Goal: Information Seeking & Learning: Learn about a topic

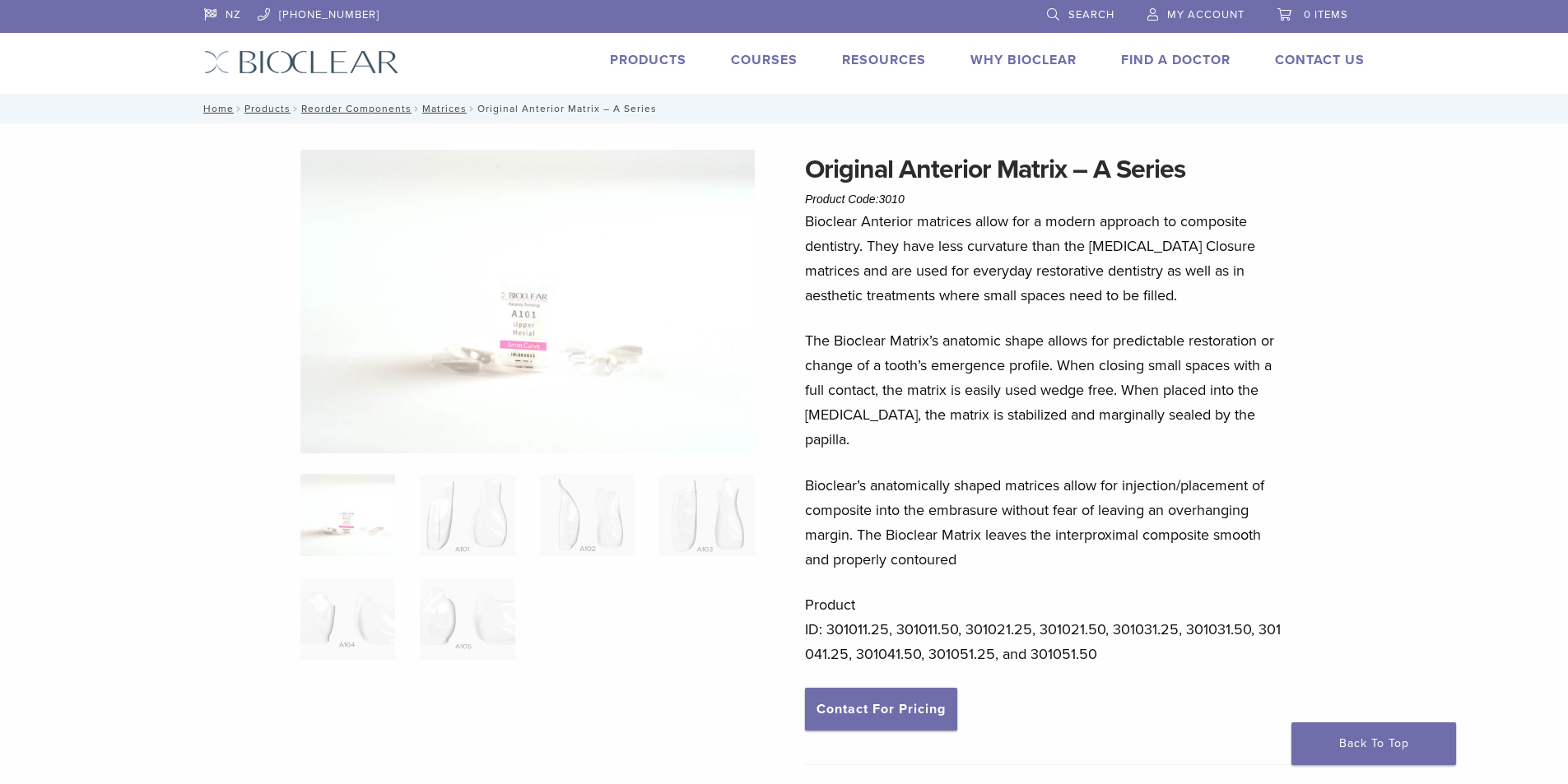
click at [626, 66] on link "Products" at bounding box center [648, 60] width 77 height 17
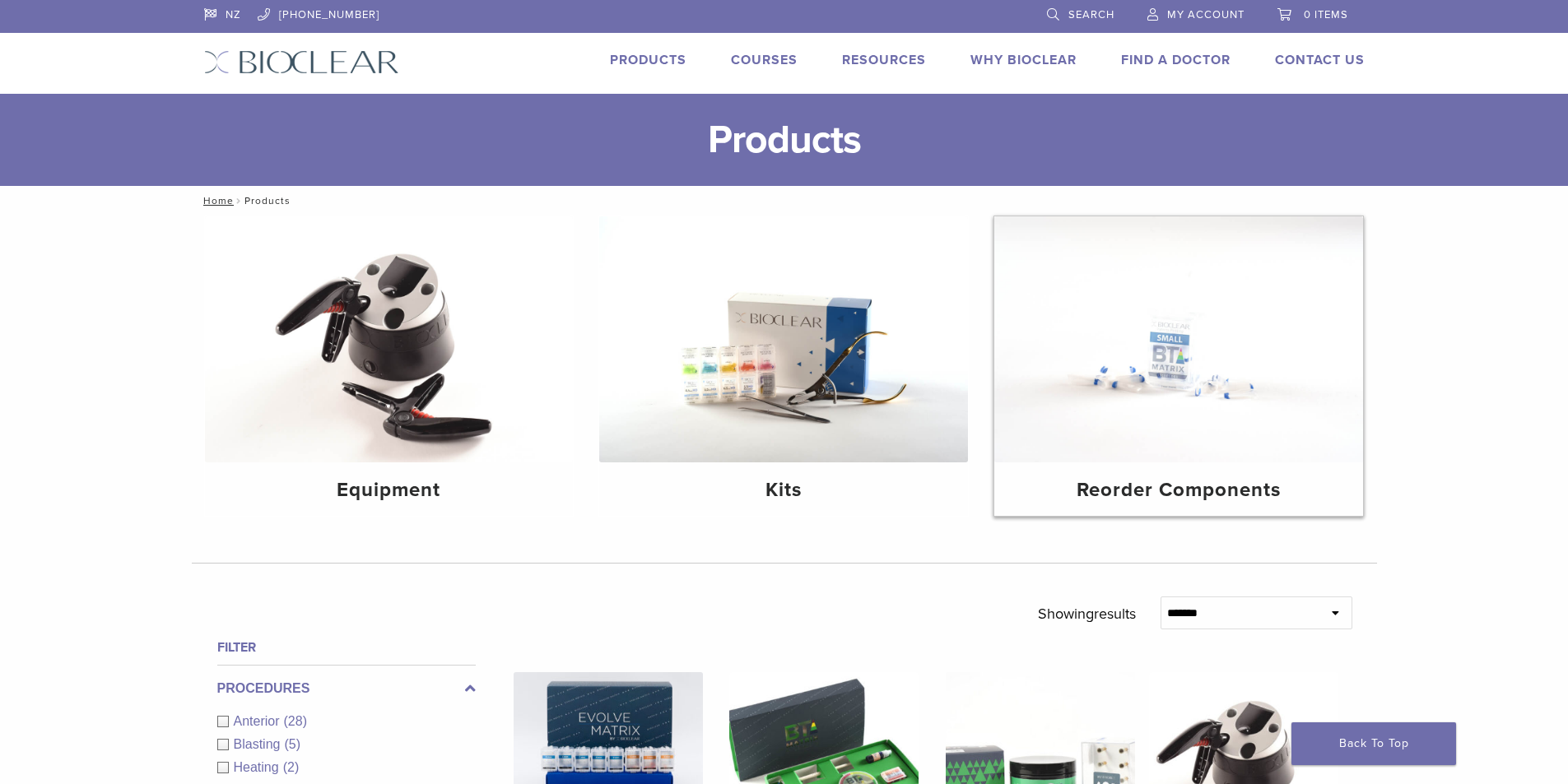
click at [1185, 428] on img at bounding box center [1178, 339] width 369 height 246
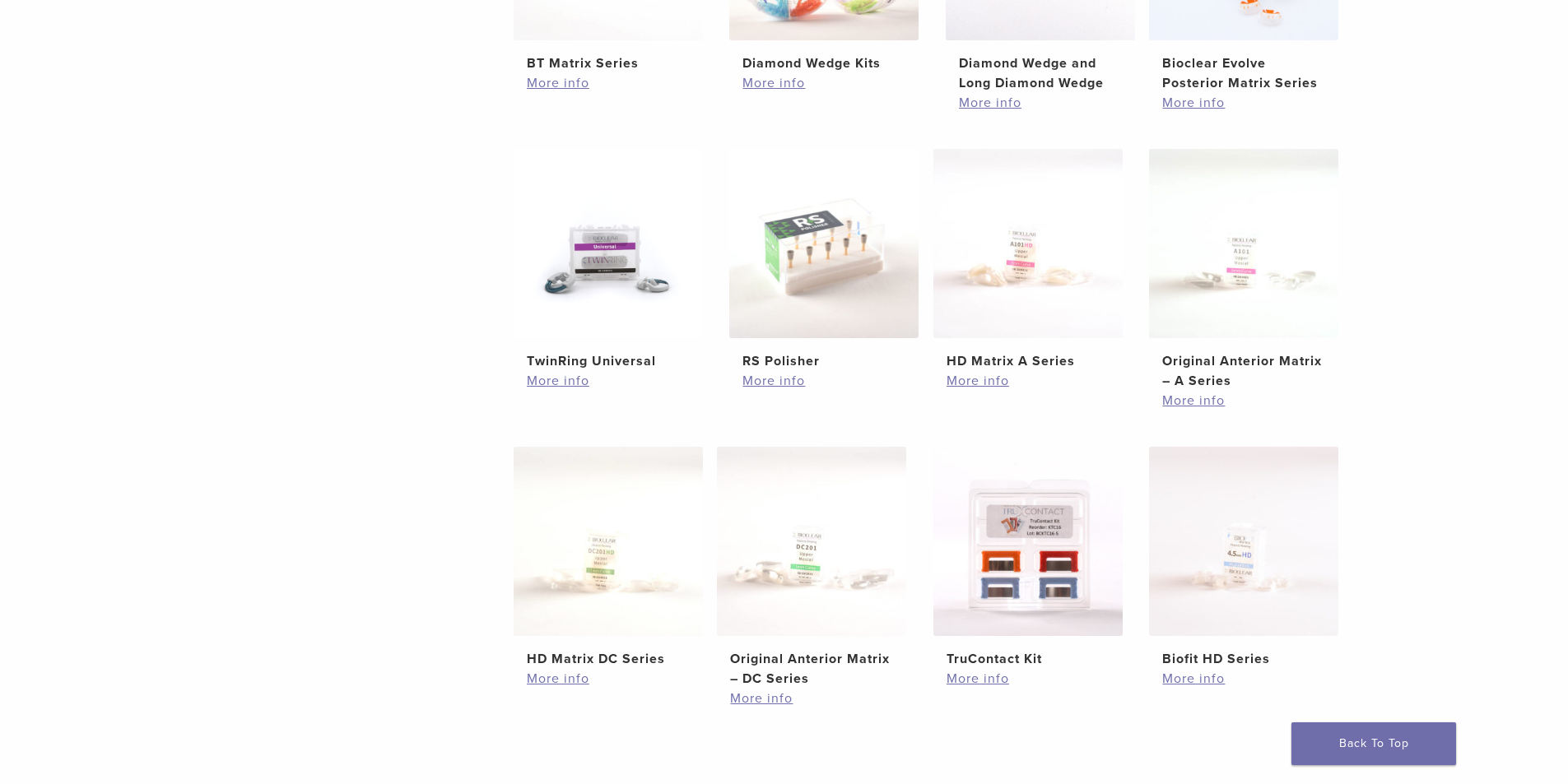
scroll to position [494, 0]
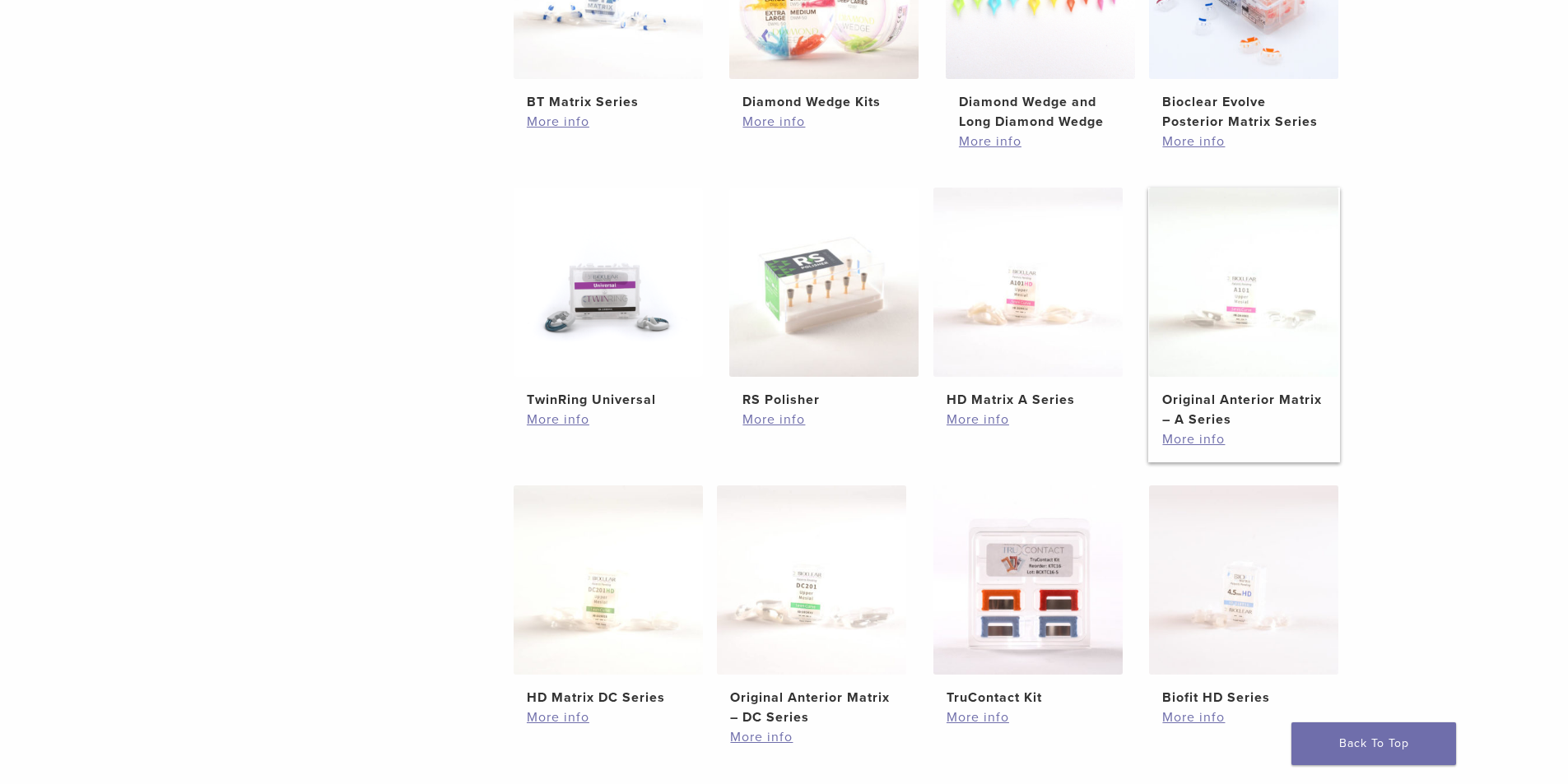
click at [1237, 398] on h2 "Original Anterior Matrix – A Series" at bounding box center [1243, 409] width 163 height 39
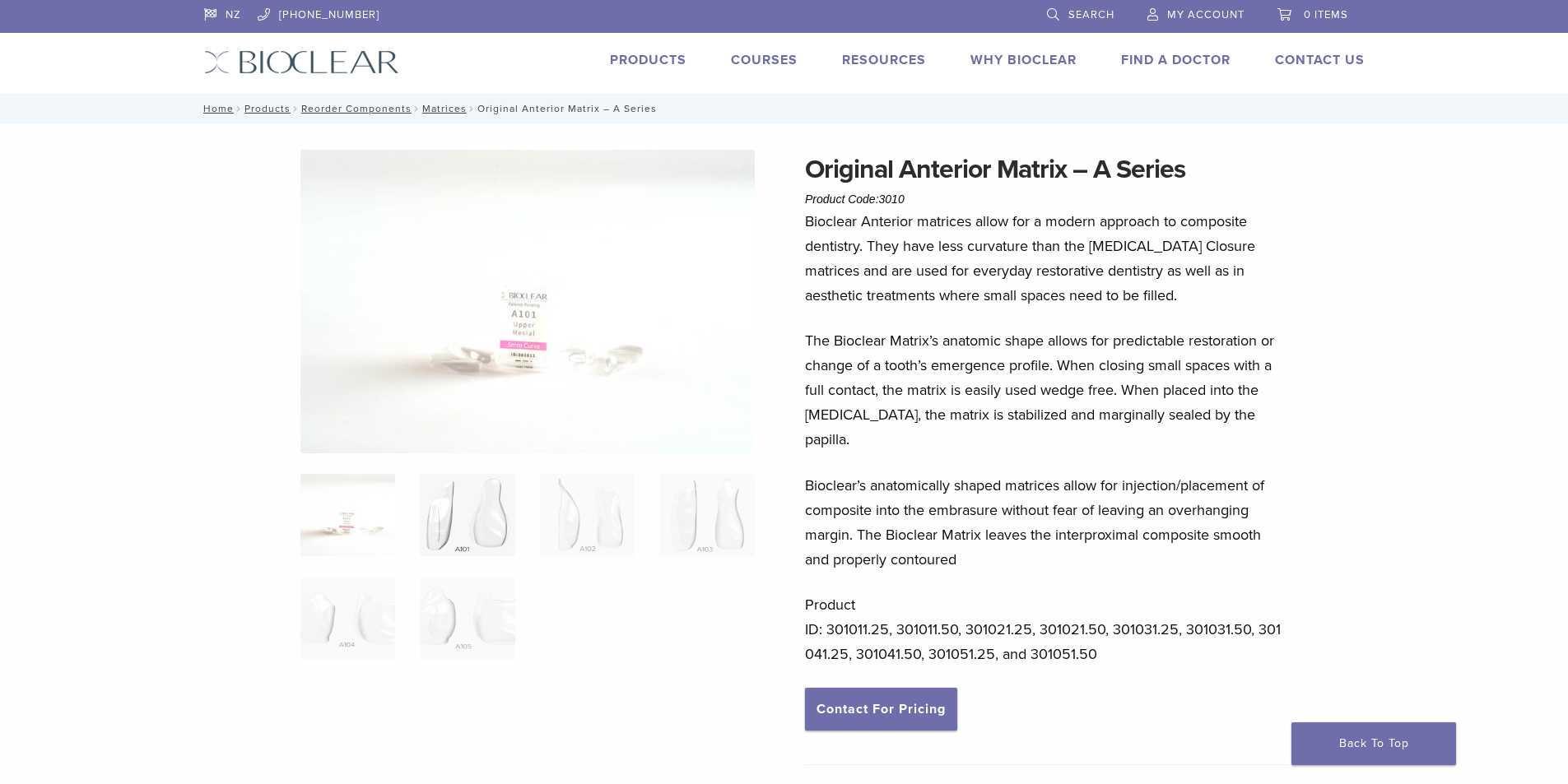
click at [491, 499] on img at bounding box center [467, 515] width 95 height 83
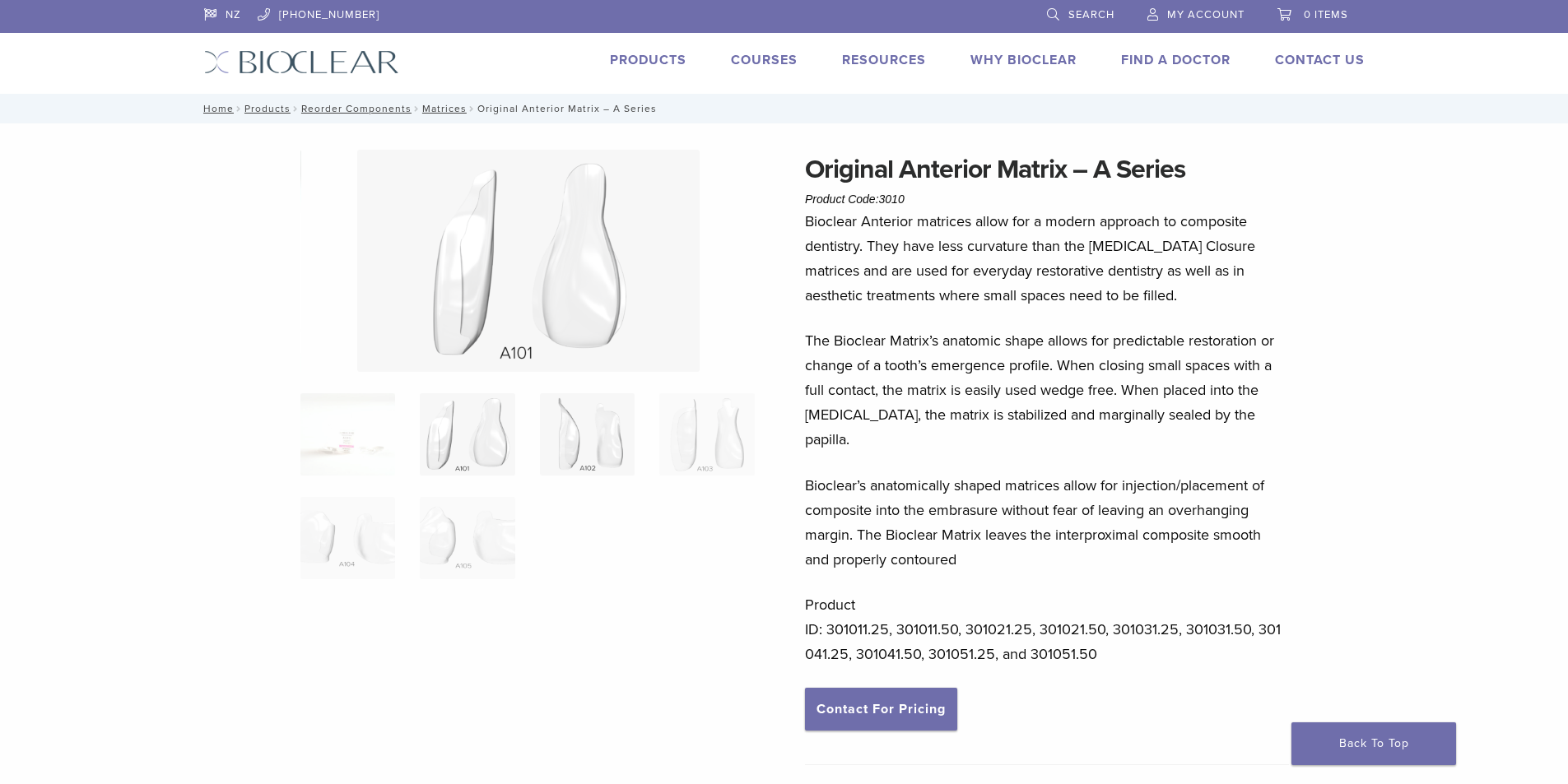
click at [615, 453] on img at bounding box center [587, 434] width 95 height 83
click at [371, 433] on img at bounding box center [347, 434] width 95 height 83
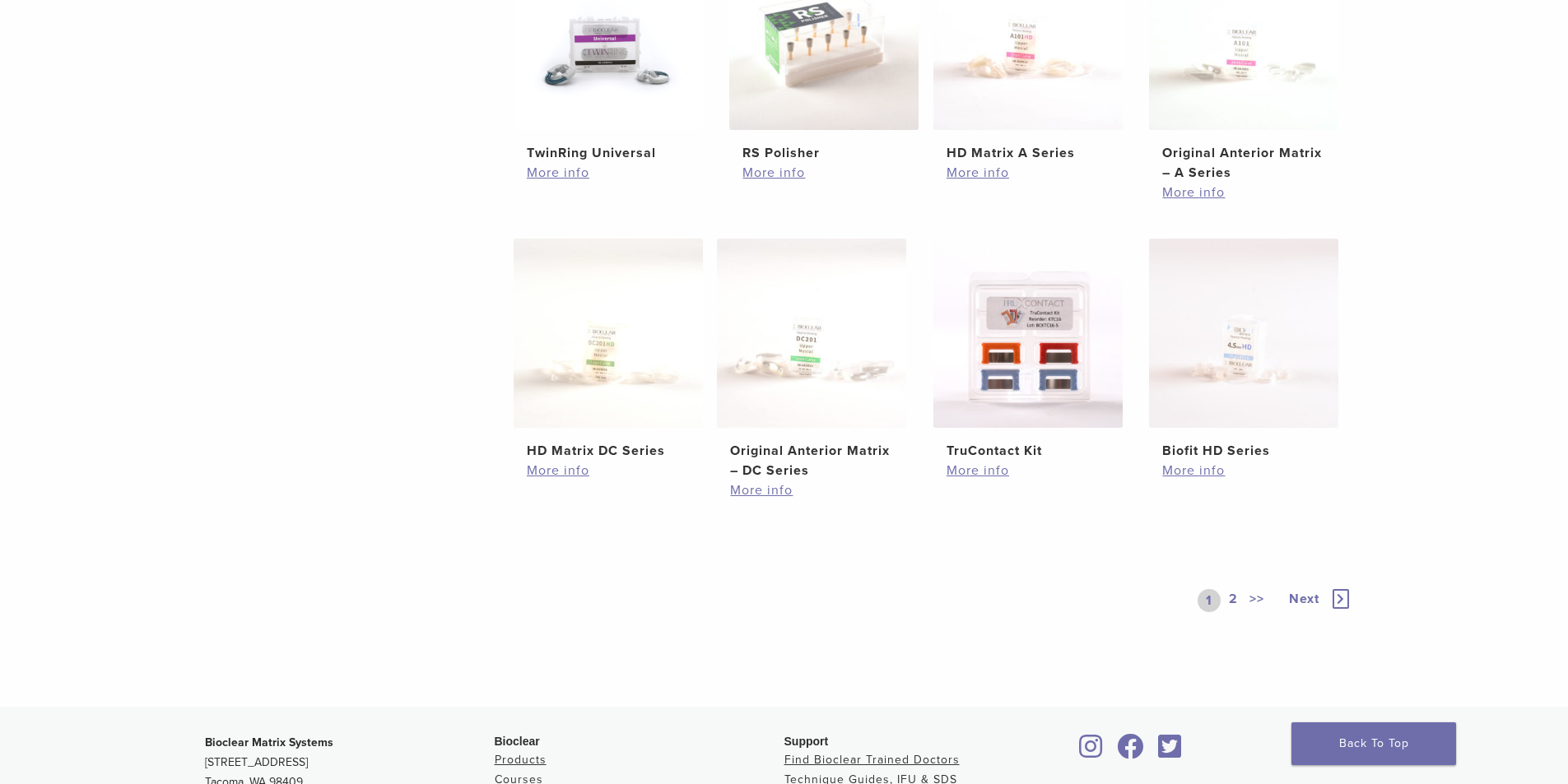
scroll to position [658, 0]
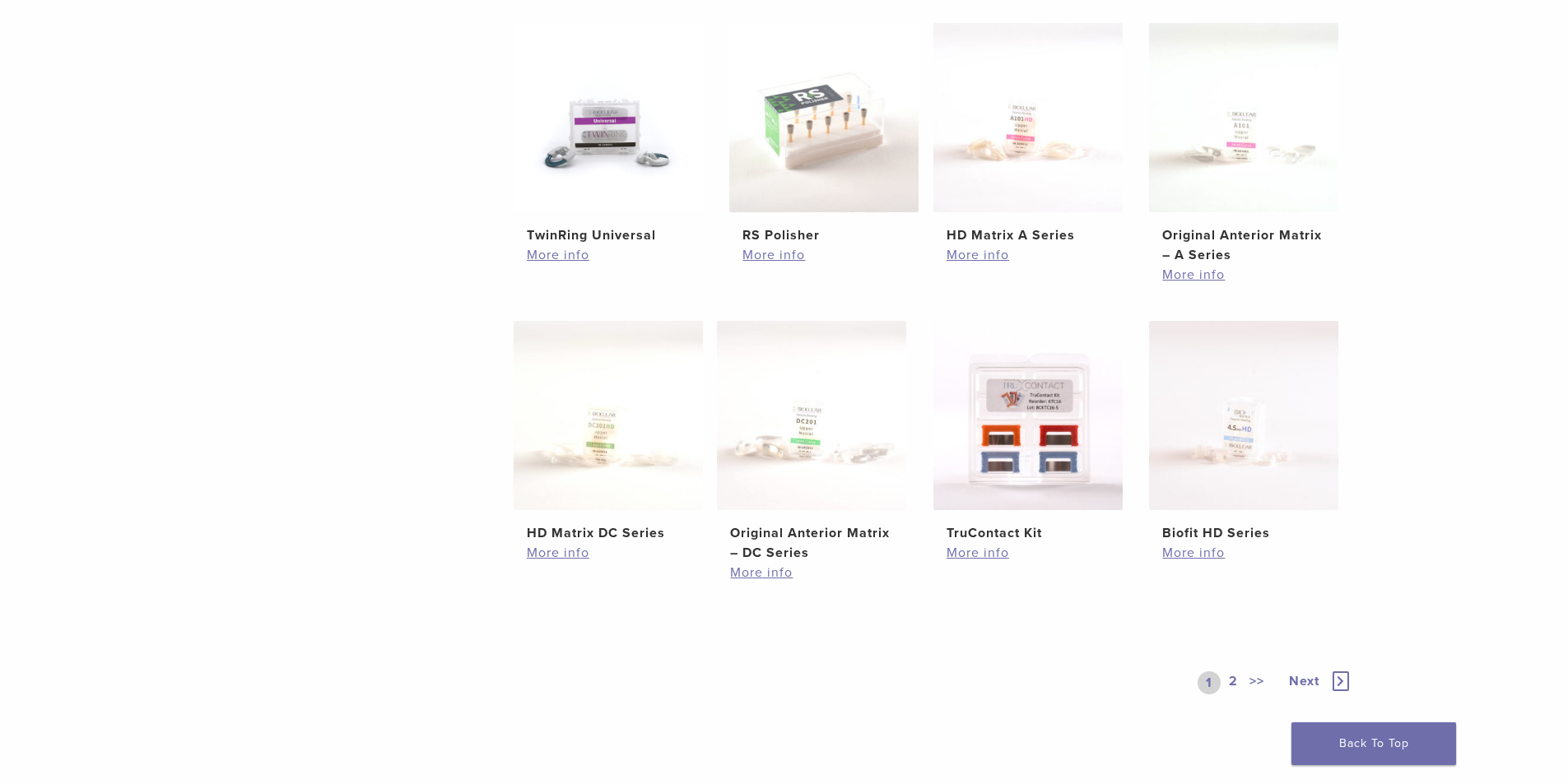
click at [1308, 687] on span "Next" at bounding box center [1304, 681] width 30 height 17
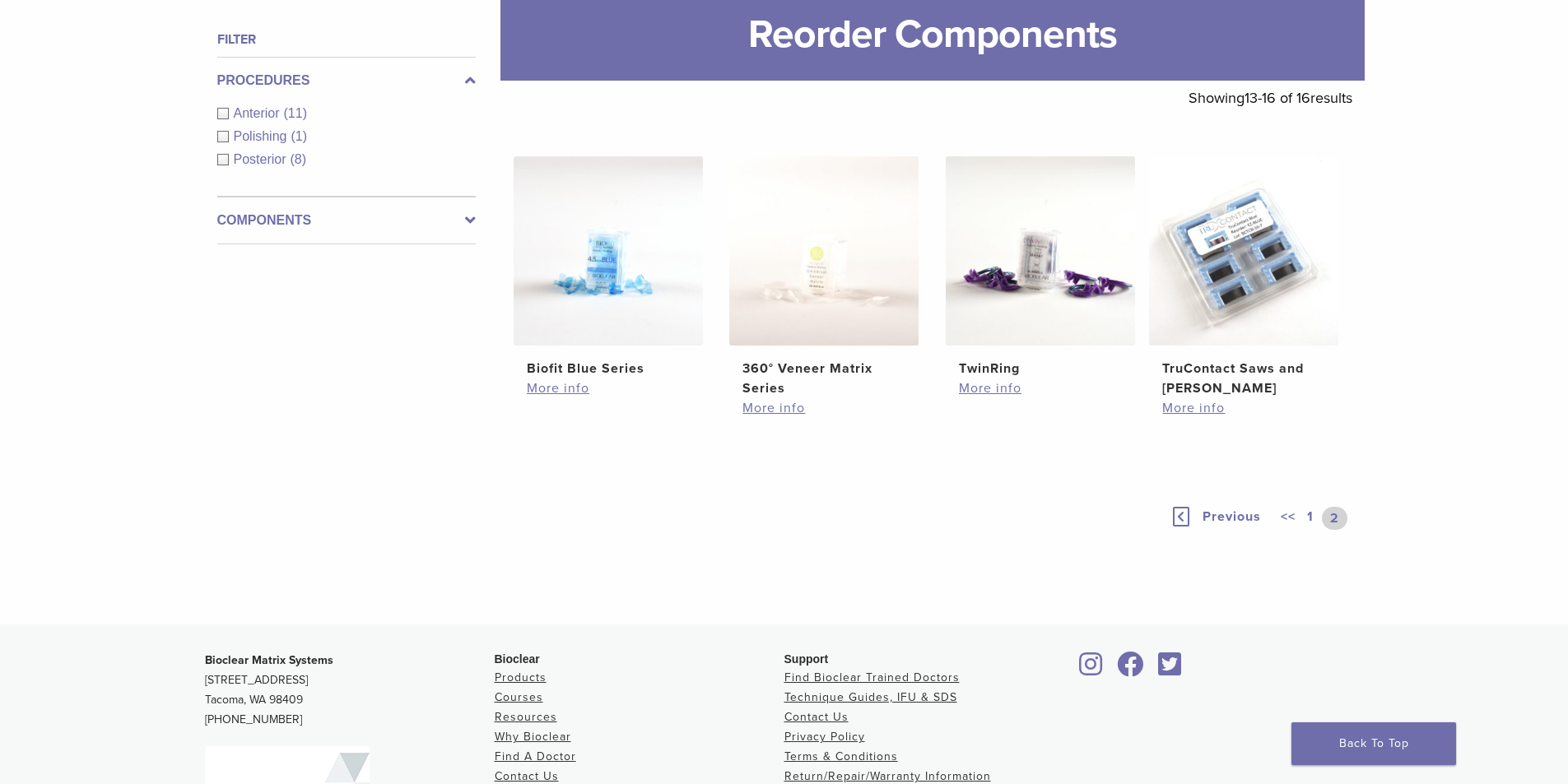
scroll to position [131, 0]
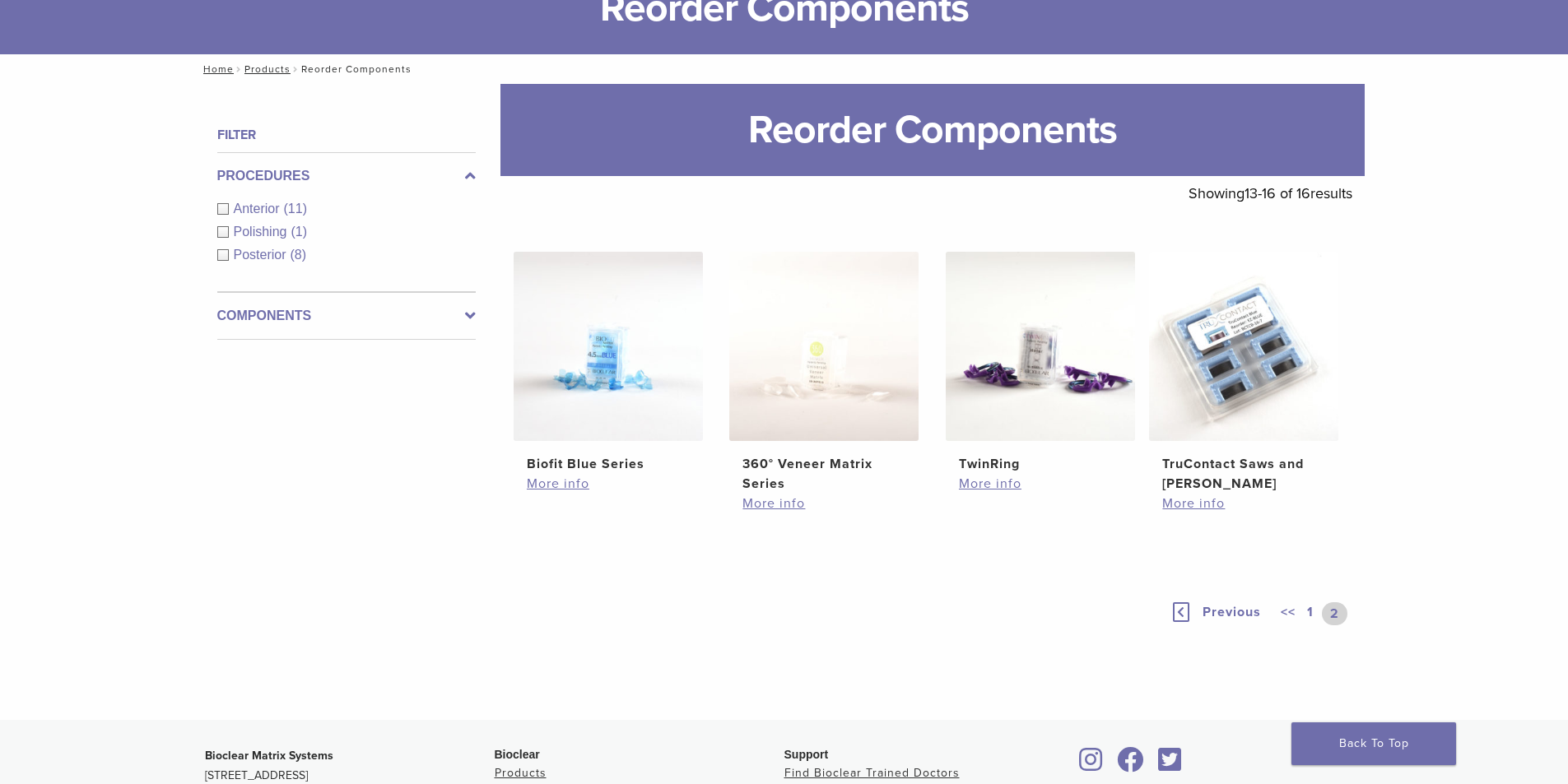
click at [265, 200] on div "Anterior (11)" at bounding box center [346, 209] width 258 height 20
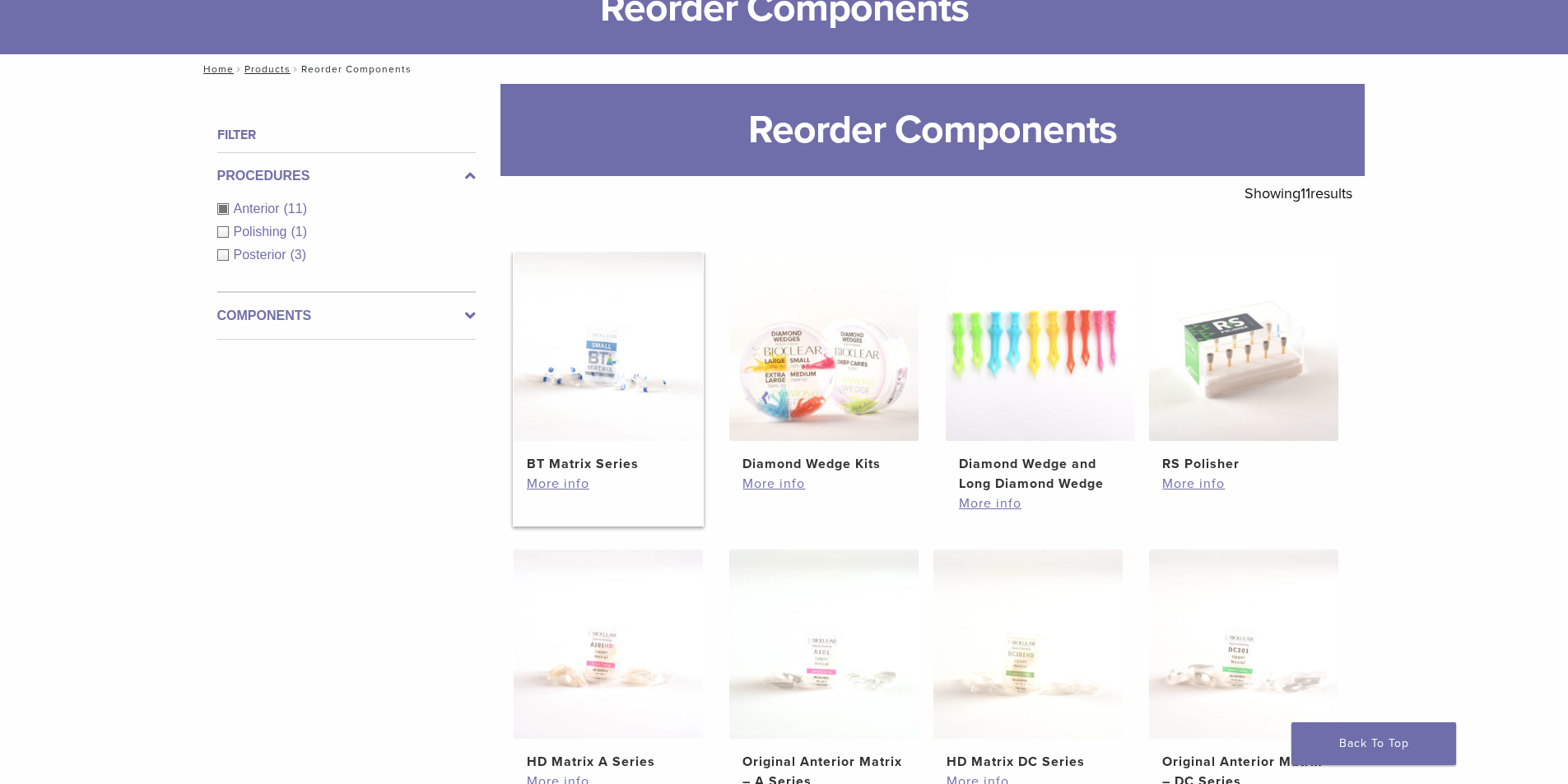
click at [633, 376] on img at bounding box center [609, 347] width 190 height 189
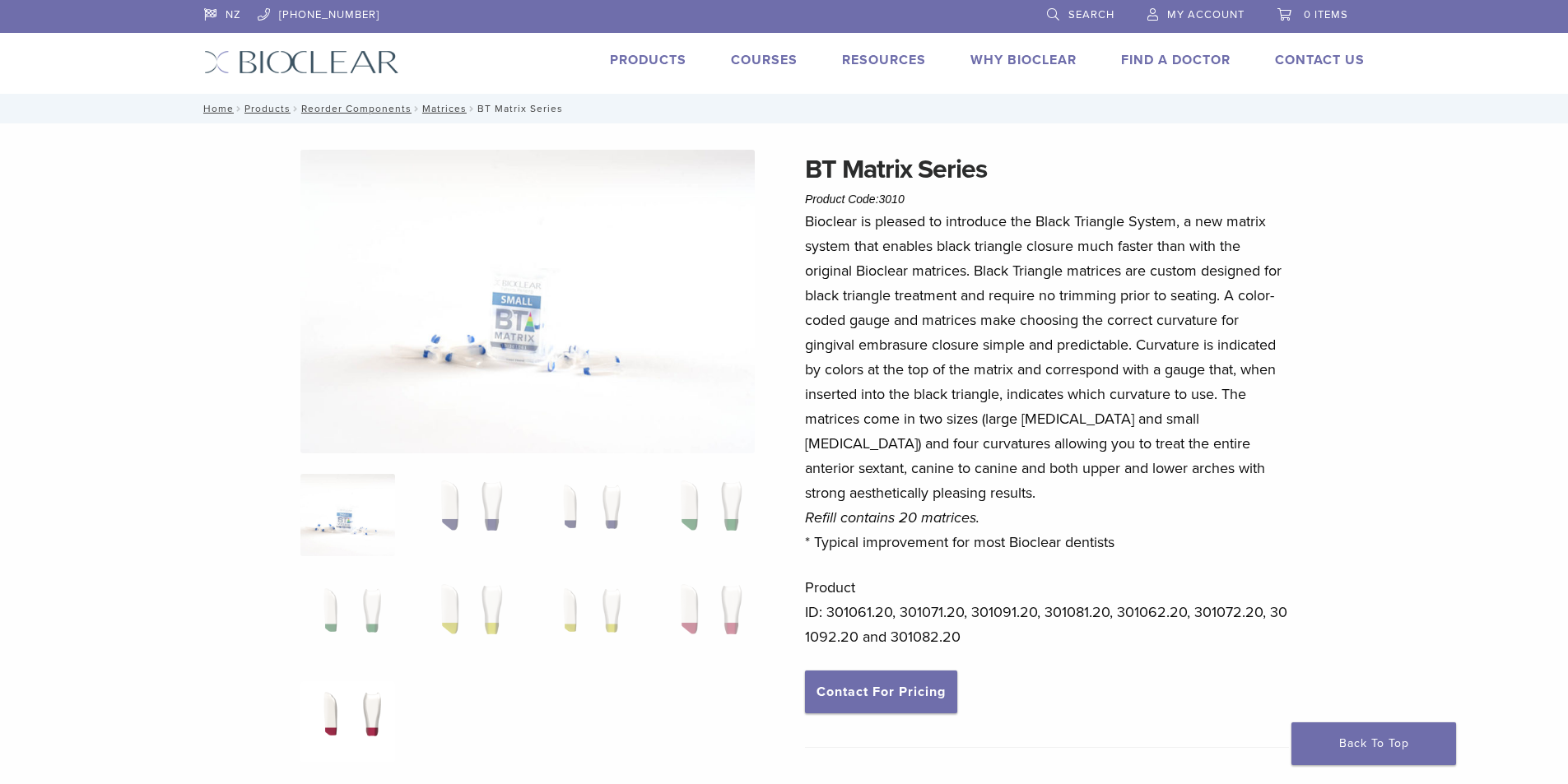
click at [336, 706] on img at bounding box center [347, 722] width 95 height 83
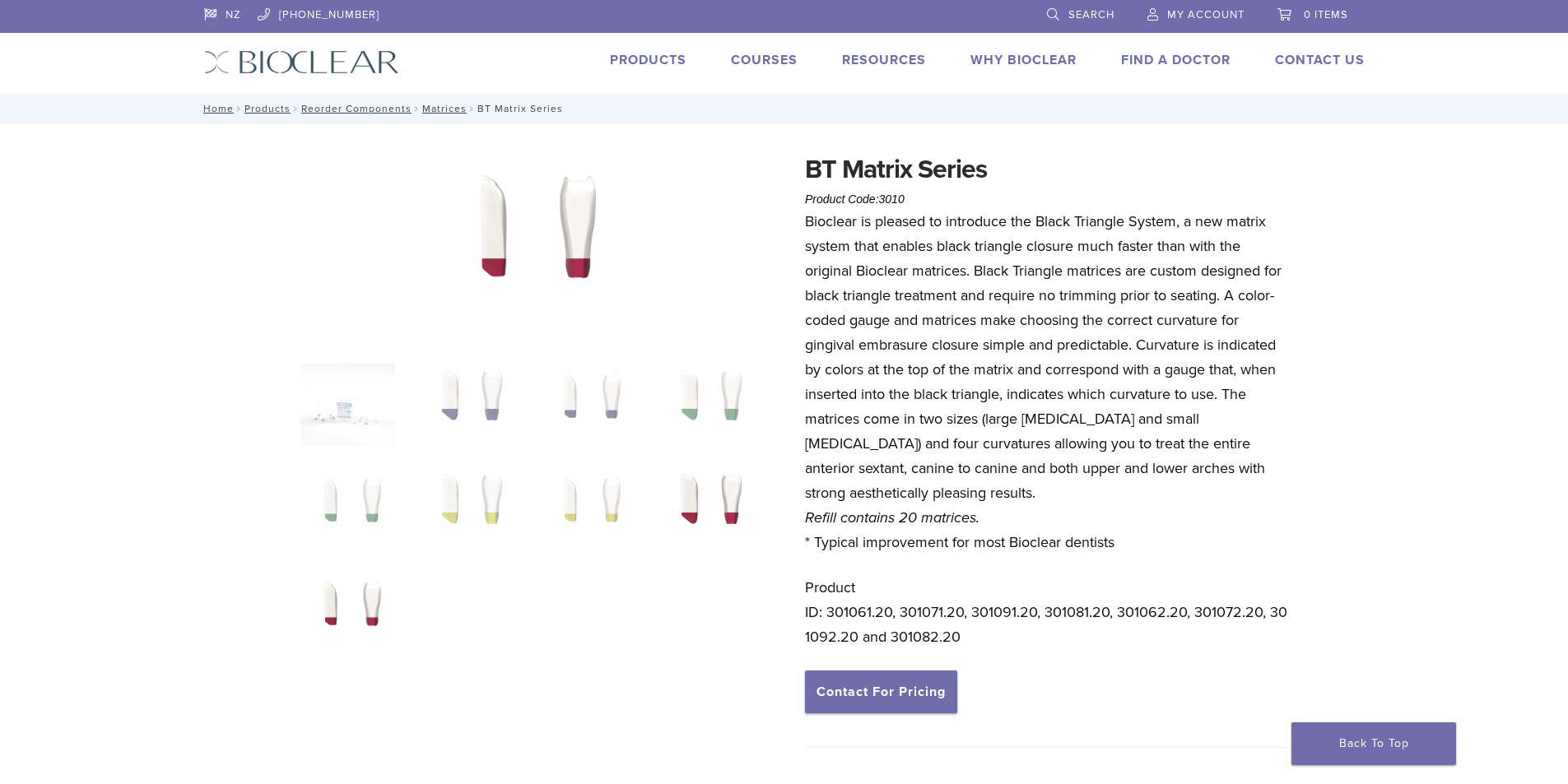
click at [728, 496] on img at bounding box center [706, 508] width 95 height 83
click at [609, 483] on img at bounding box center [587, 508] width 95 height 83
click at [264, 108] on link "Products" at bounding box center [267, 108] width 46 height 11
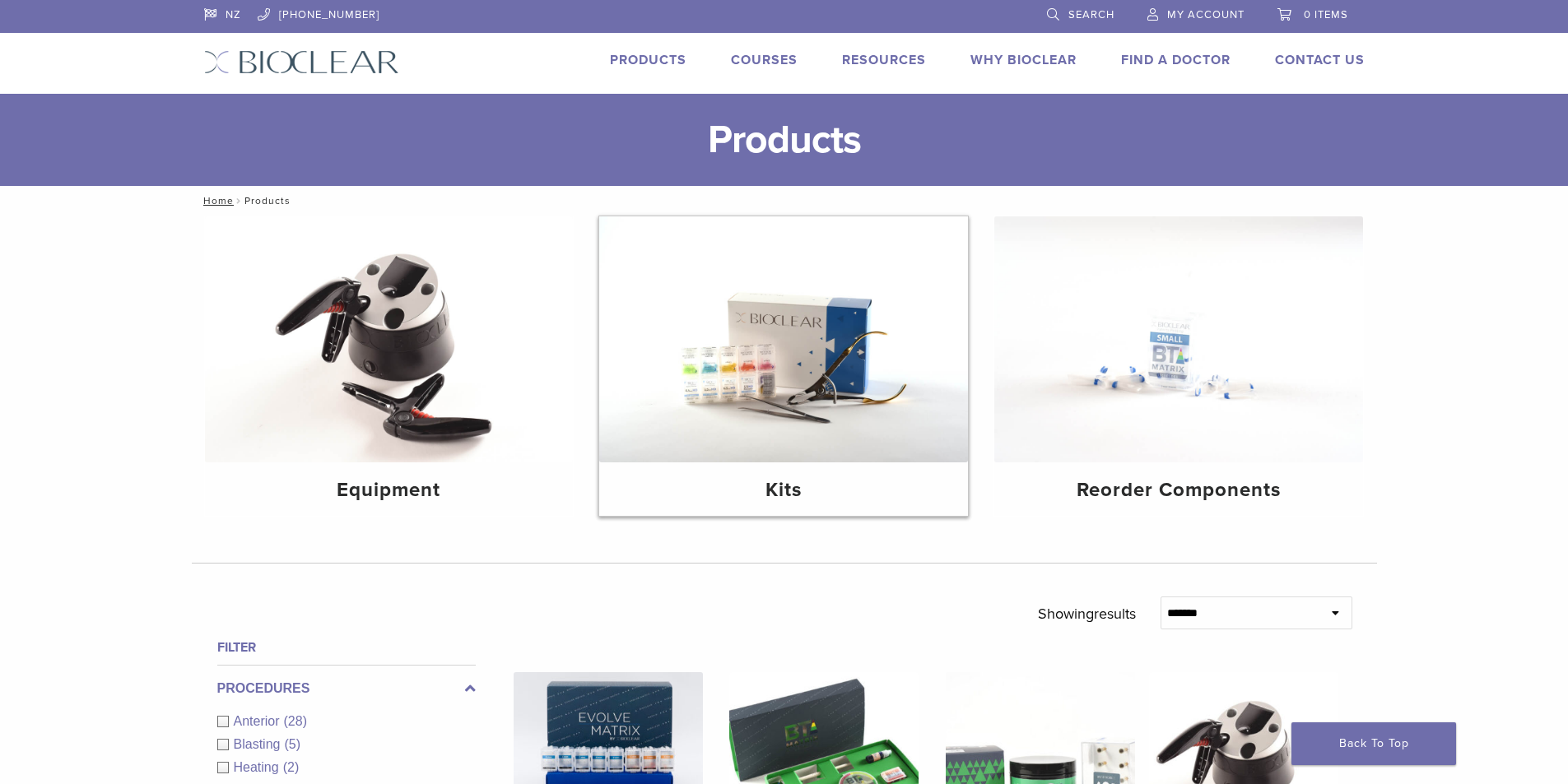
click at [726, 436] on img at bounding box center [784, 339] width 369 height 246
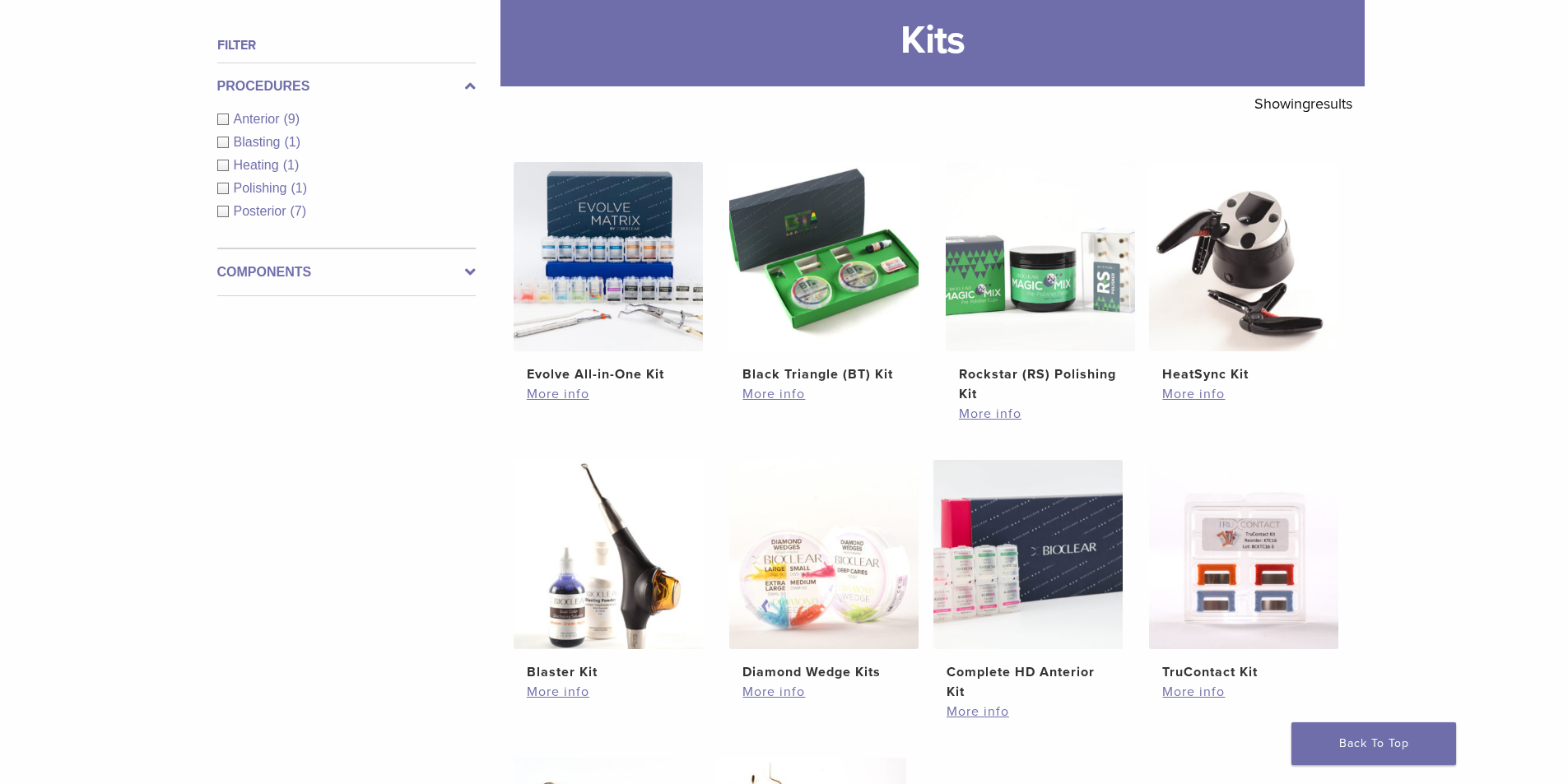
scroll to position [247, 0]
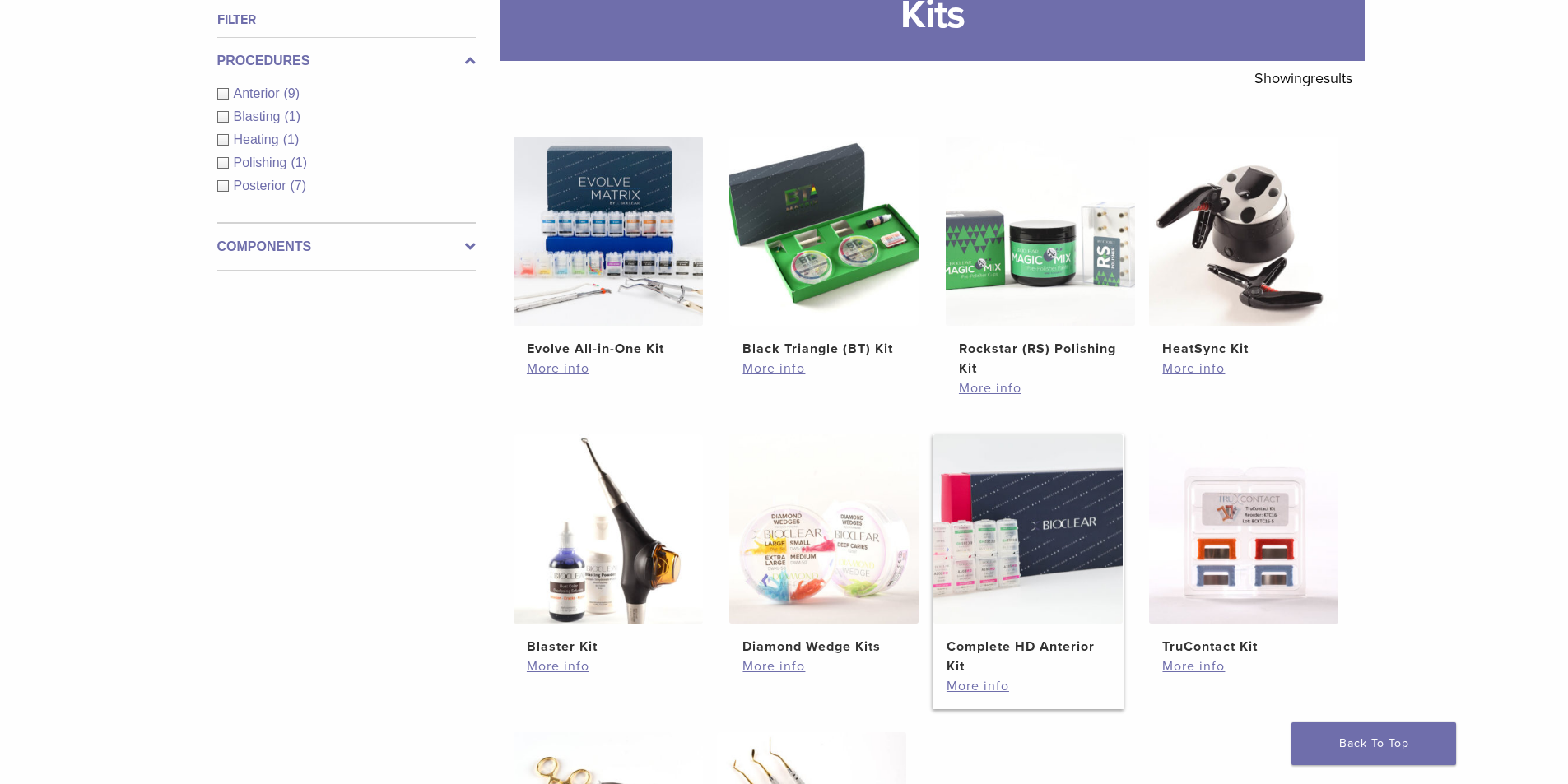
click at [991, 646] on h2 "Complete HD Anterior Kit" at bounding box center [1027, 656] width 163 height 39
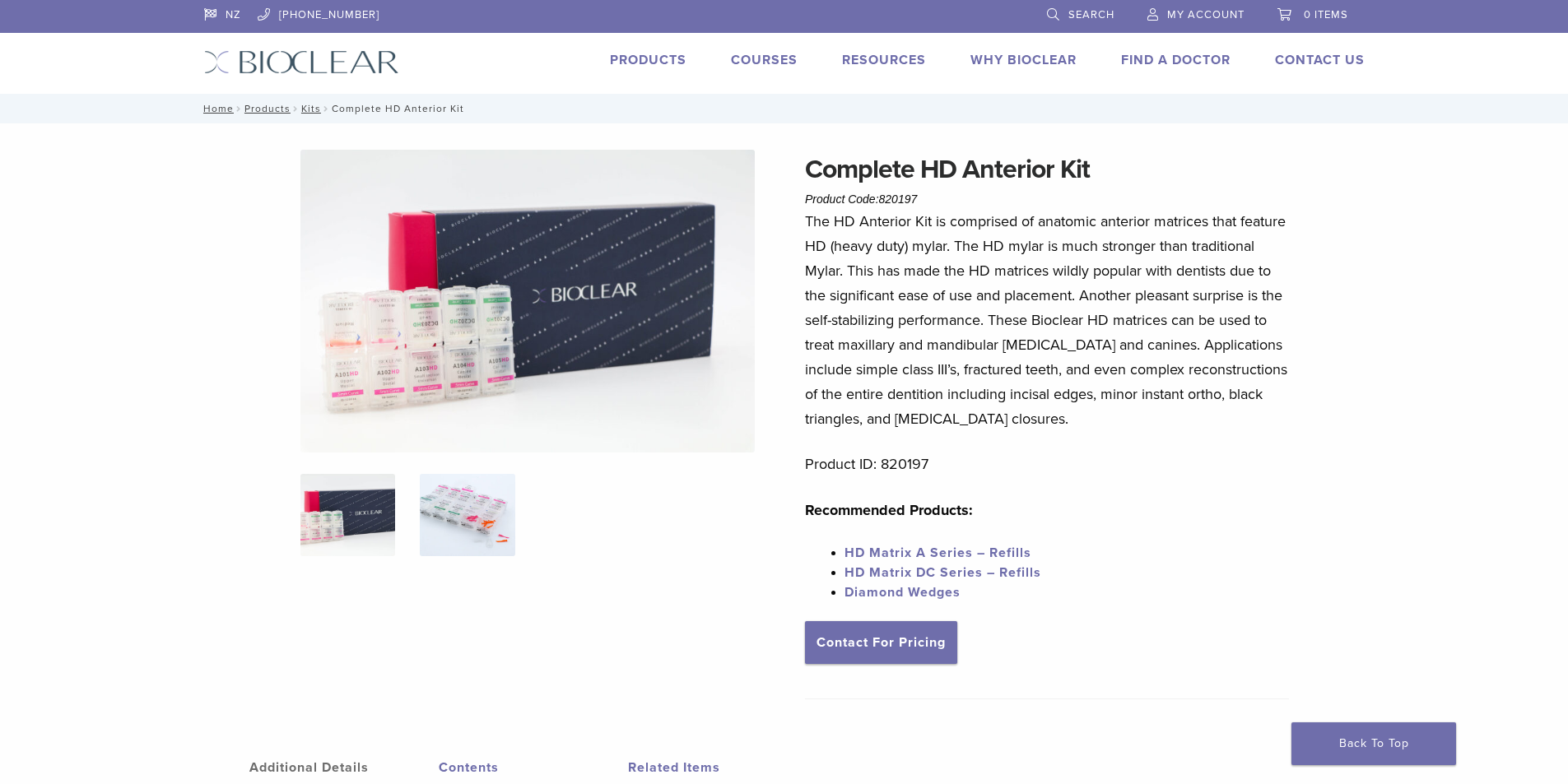
click at [490, 513] on img at bounding box center [467, 515] width 95 height 83
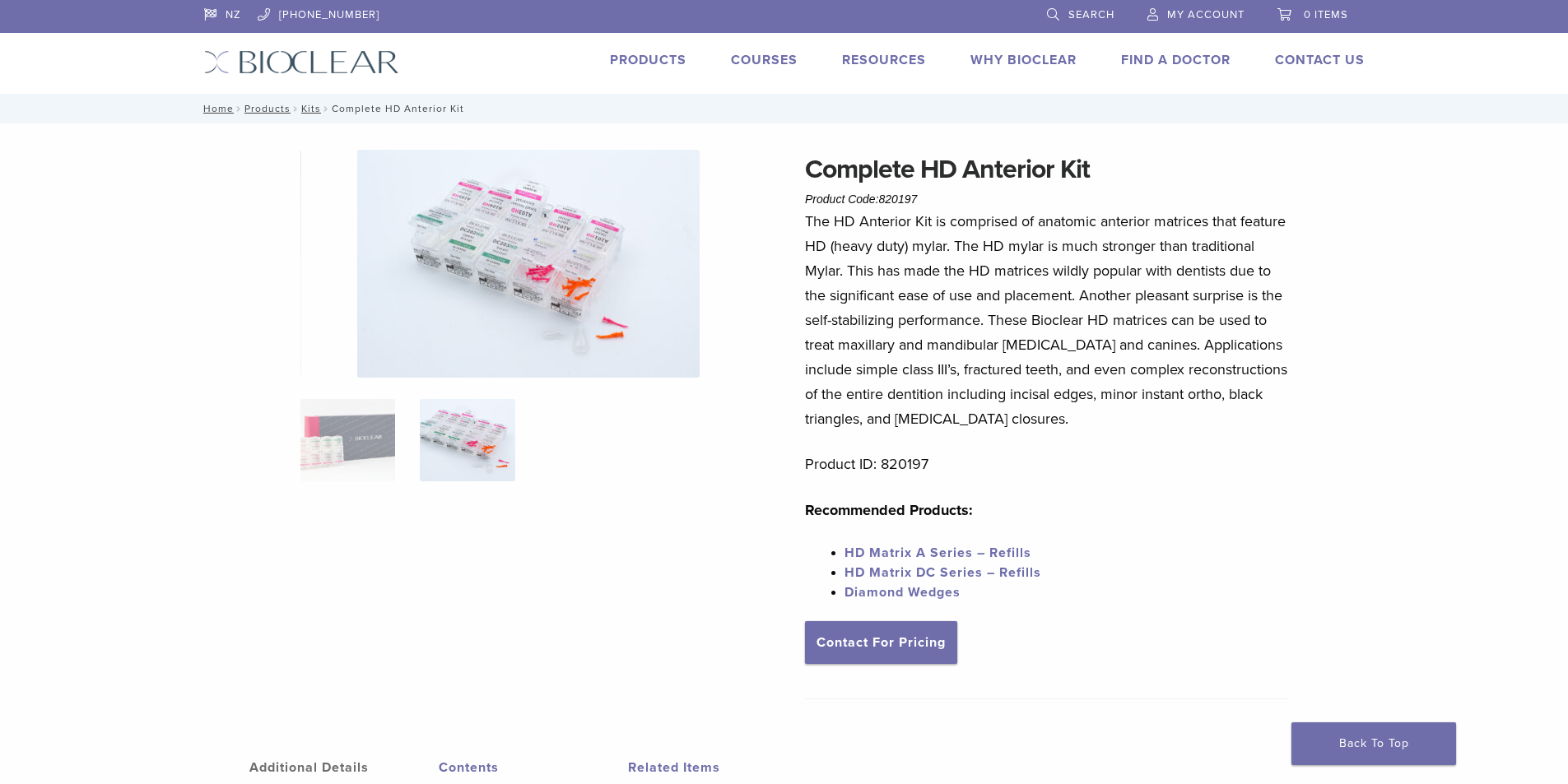
click at [484, 260] on img at bounding box center [529, 263] width 343 height 228
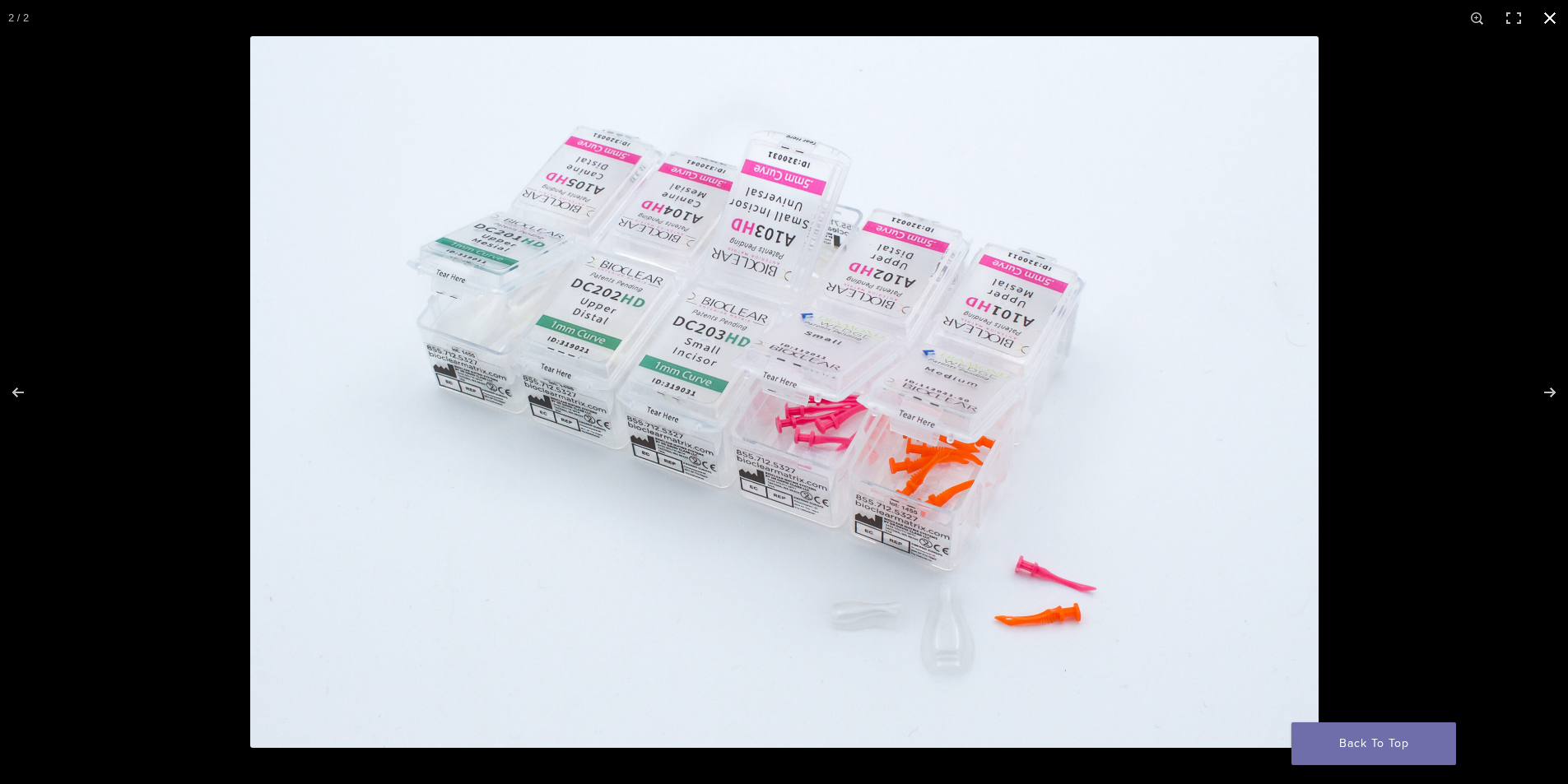
click at [1551, 19] on button "Close (Esc)" at bounding box center [1550, 18] width 37 height 37
